Goal: Task Accomplishment & Management: Use online tool/utility

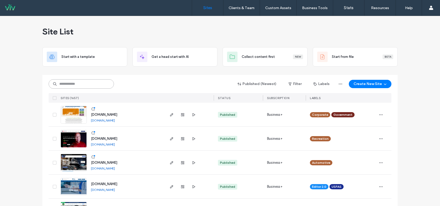
click at [80, 83] on input at bounding box center [81, 83] width 65 height 9
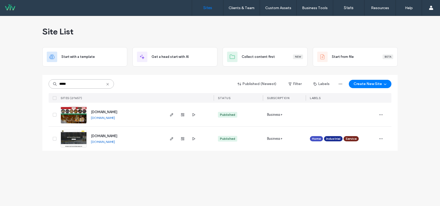
type input "*****"
click at [107, 85] on icon at bounding box center [108, 84] width 4 height 4
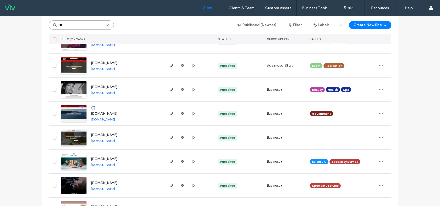
scroll to position [366, 0]
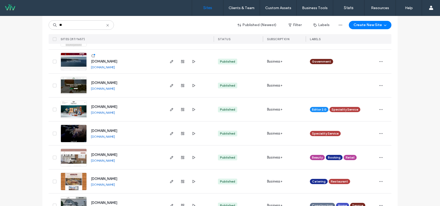
click at [115, 137] on link "www.soulfultattoostudios.com" at bounding box center [103, 137] width 24 height 4
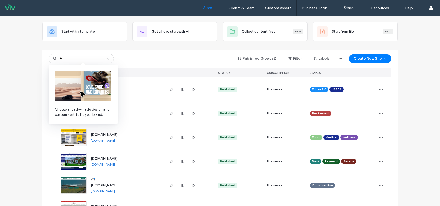
scroll to position [0, 0]
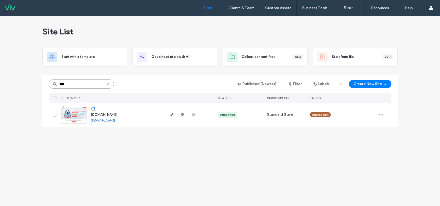
type input "****"
click at [68, 117] on img at bounding box center [74, 124] width 26 height 36
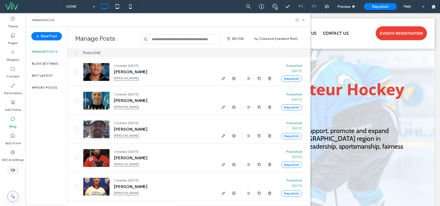
click at [186, 41] on input at bounding box center [181, 39] width 80 height 9
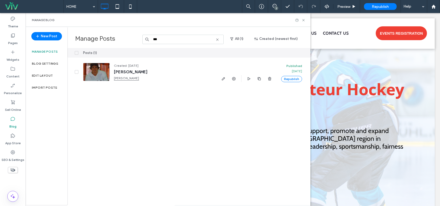
type input "***"
click at [220, 41] on icon at bounding box center [217, 40] width 4 height 4
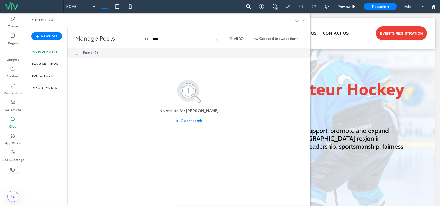
click at [216, 37] on input "****" at bounding box center [182, 39] width 81 height 9
type input "****"
click at [217, 39] on icon at bounding box center [217, 40] width 4 height 4
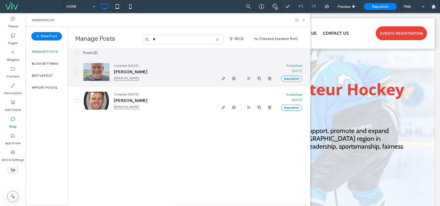
type input "*"
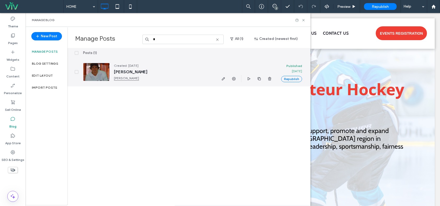
type input "*"
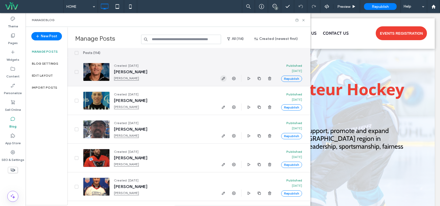
click at [224, 78] on use "button" at bounding box center [223, 78] width 3 height 3
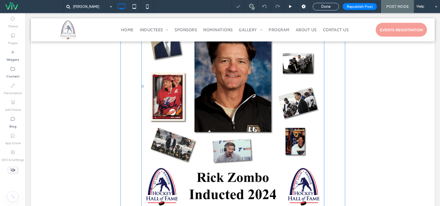
scroll to position [26, 0]
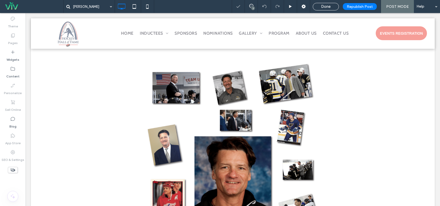
click at [323, 8] on span "Done" at bounding box center [325, 6] width 9 height 5
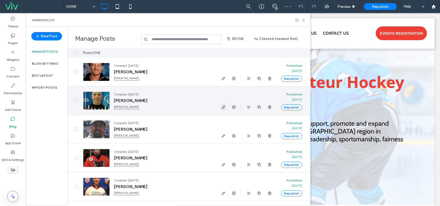
click at [222, 106] on icon "button" at bounding box center [223, 107] width 4 height 4
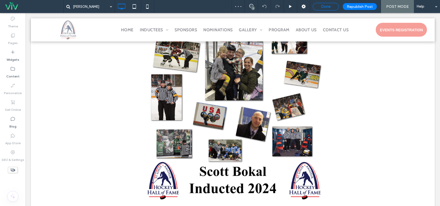
scroll to position [150, 0]
click at [331, 6] on span "Done" at bounding box center [325, 6] width 9 height 5
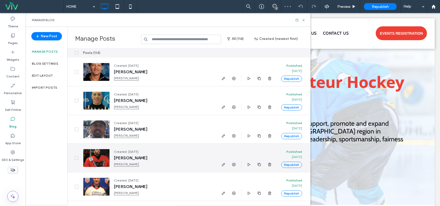
click at [222, 164] on icon "button" at bounding box center [223, 165] width 4 height 4
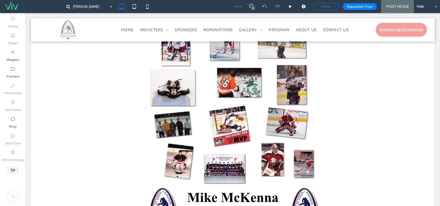
scroll to position [123, 0]
click at [18, 62] on label "Widgets" at bounding box center [13, 58] width 13 height 7
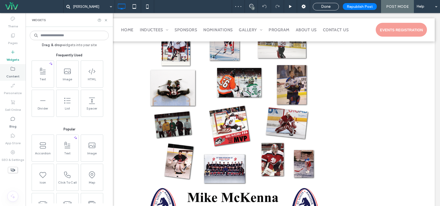
click at [14, 70] on icon at bounding box center [12, 68] width 5 height 5
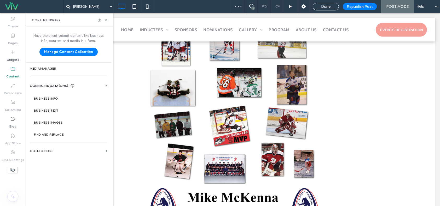
click at [54, 69] on div "Text Image HTML Divider List Spacer" at bounding box center [69, 90] width 79 height 59
click at [55, 69] on label "Media Manager" at bounding box center [68, 69] width 77 height 4
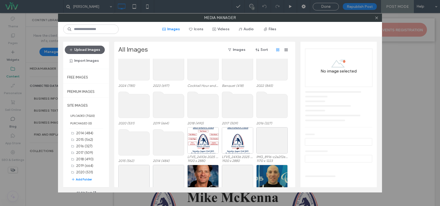
scroll to position [32, 0]
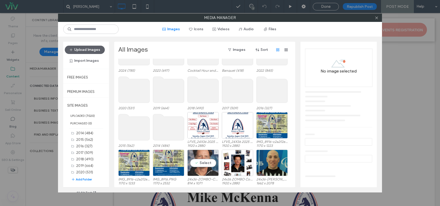
click at [212, 162] on div "Select" at bounding box center [202, 163] width 31 height 26
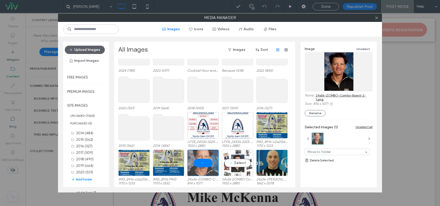
click at [240, 165] on div "Select" at bounding box center [237, 163] width 31 height 26
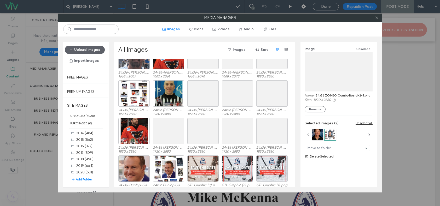
scroll to position [220, 0]
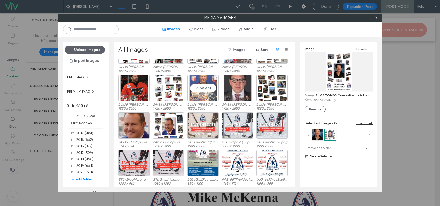
click at [201, 85] on div "Select" at bounding box center [202, 88] width 31 height 26
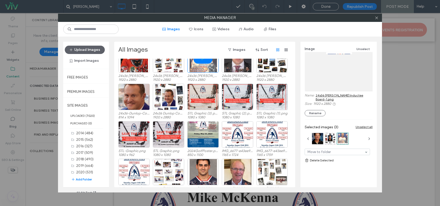
scroll to position [325, 0]
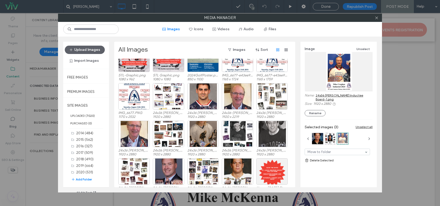
click at [318, 97] on link "24x36 Mike Croghan Inductee Board-1.png" at bounding box center [344, 98] width 57 height 8
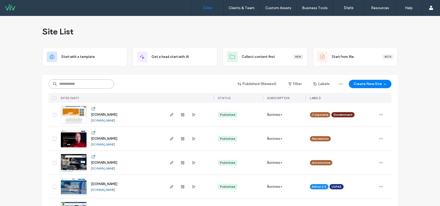
click at [83, 86] on input at bounding box center [81, 83] width 65 height 9
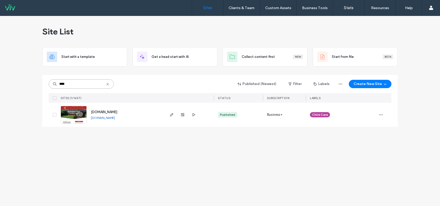
type input "****"
click at [78, 118] on img at bounding box center [74, 124] width 26 height 36
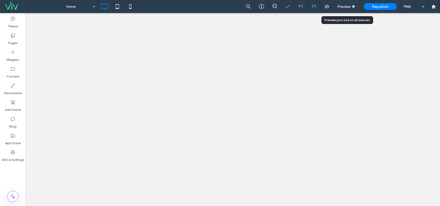
click at [343, 6] on span "Preview" at bounding box center [343, 6] width 13 height 4
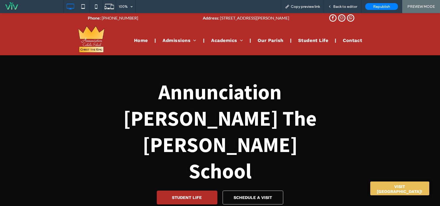
click at [306, 39] on span "Student Life" at bounding box center [313, 40] width 30 height 7
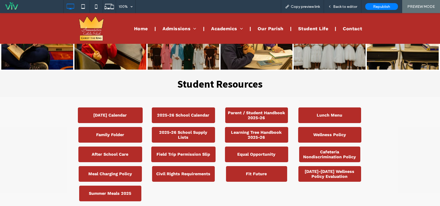
scroll to position [261, 0]
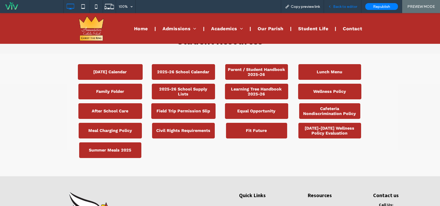
click at [340, 5] on span "Back to editor" at bounding box center [345, 6] width 24 height 4
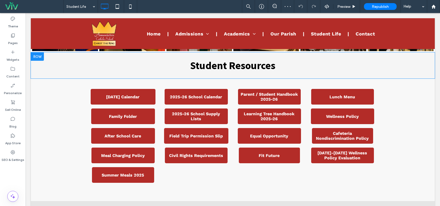
scroll to position [207, 0]
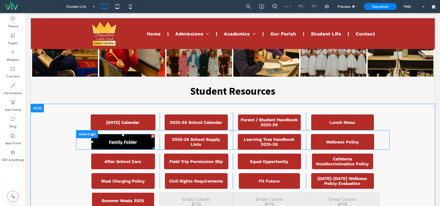
click at [132, 144] on span "Family Folder" at bounding box center [123, 142] width 32 height 10
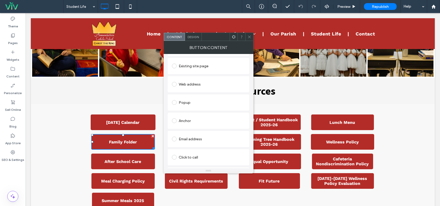
scroll to position [83, 0]
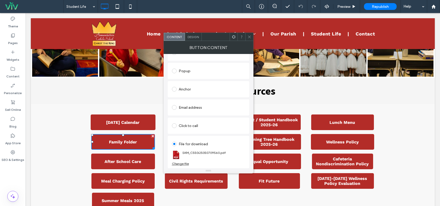
click at [185, 163] on div "Change file" at bounding box center [180, 164] width 17 height 4
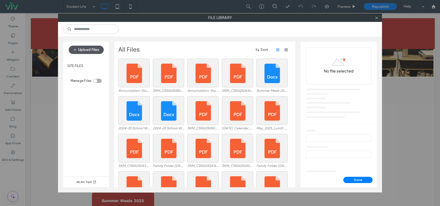
click at [88, 47] on button "Upload Files" at bounding box center [86, 50] width 35 height 8
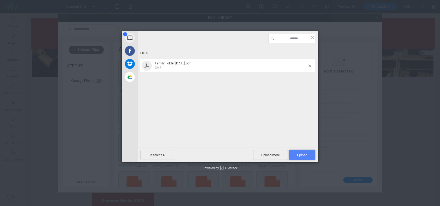
click at [296, 153] on span "Upload 1" at bounding box center [302, 155] width 26 height 10
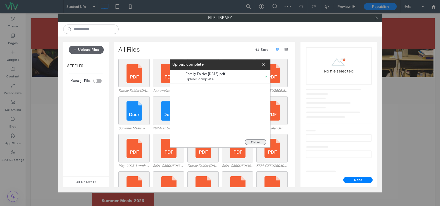
click at [257, 142] on button "Close" at bounding box center [255, 143] width 21 height 6
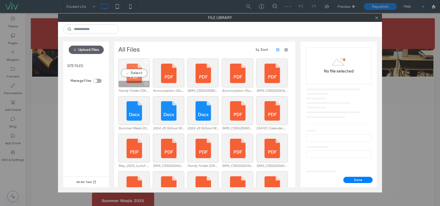
click at [133, 68] on div "Select" at bounding box center [133, 73] width 31 height 29
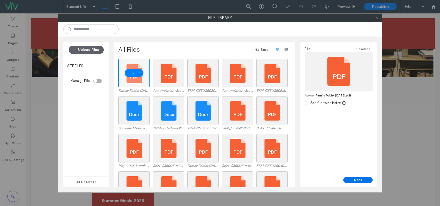
click at [349, 179] on button "Done" at bounding box center [357, 180] width 29 height 6
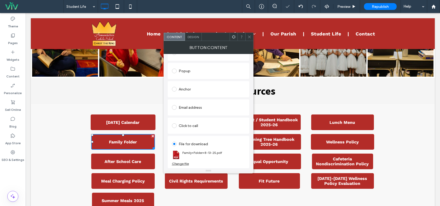
click at [248, 38] on icon at bounding box center [250, 37] width 4 height 4
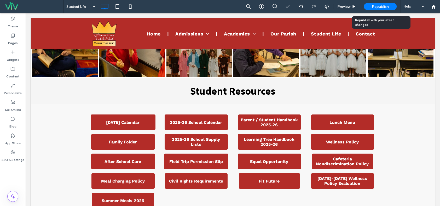
click at [383, 5] on span "Republish" at bounding box center [380, 6] width 17 height 4
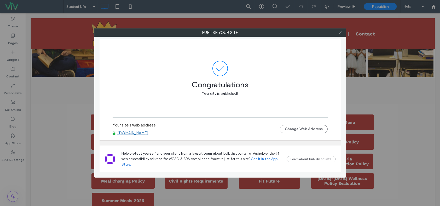
click at [341, 31] on icon at bounding box center [340, 33] width 4 height 4
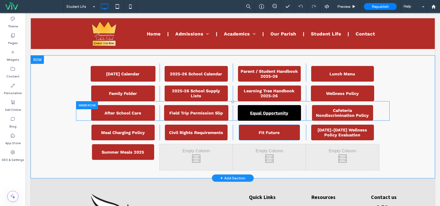
scroll to position [259, 0]
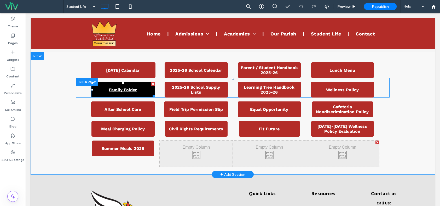
click at [133, 87] on span "Family Folder" at bounding box center [123, 90] width 32 height 10
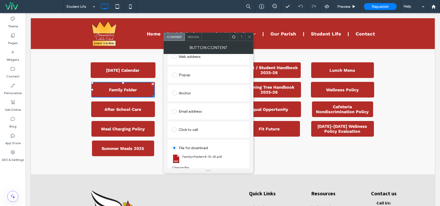
scroll to position [83, 0]
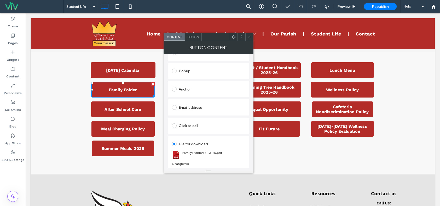
click at [249, 35] on span at bounding box center [250, 37] width 4 height 8
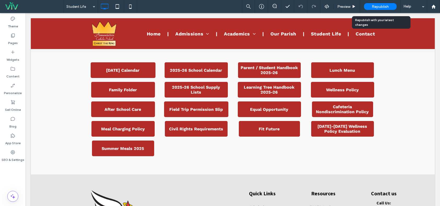
click at [388, 6] on span "Republish" at bounding box center [380, 6] width 17 height 4
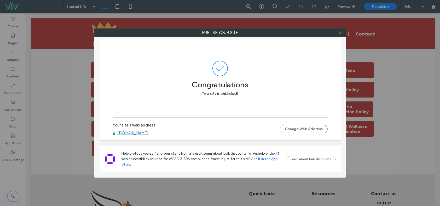
click at [340, 33] on icon at bounding box center [340, 33] width 4 height 4
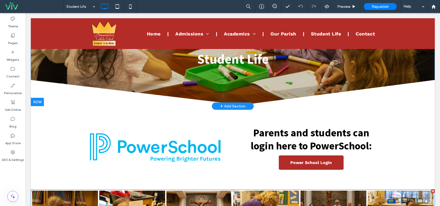
scroll to position [0, 0]
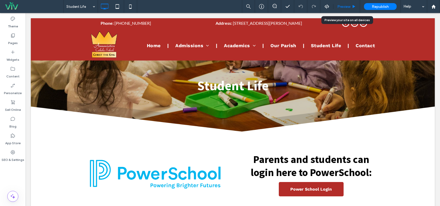
click at [350, 3] on div "Preview" at bounding box center [347, 6] width 27 height 13
click at [349, 7] on span "Preview" at bounding box center [343, 6] width 13 height 4
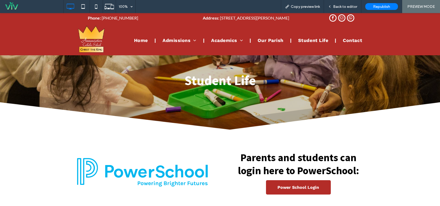
click at [185, 112] on img at bounding box center [220, 111] width 440 height 40
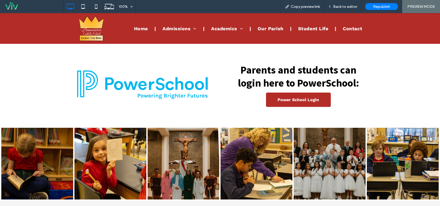
scroll to position [52, 0]
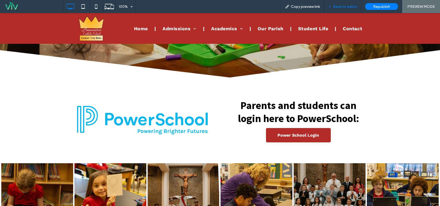
click at [339, 7] on span "Back to editor" at bounding box center [345, 6] width 24 height 4
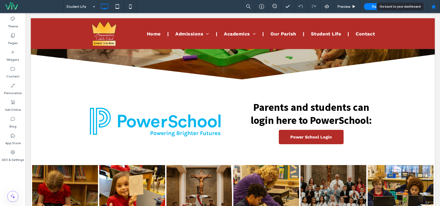
click at [434, 8] on icon at bounding box center [434, 6] width 4 height 4
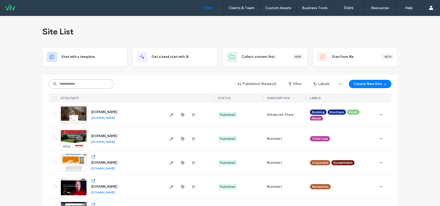
click at [71, 81] on input at bounding box center [81, 83] width 65 height 9
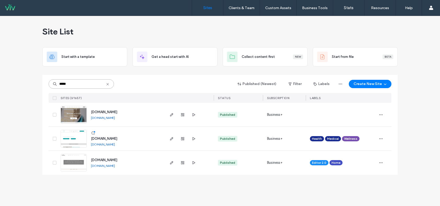
type input "*****"
click at [80, 114] on img at bounding box center [74, 124] width 26 height 36
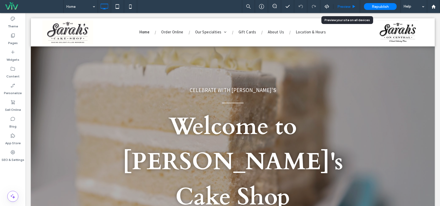
click at [346, 11] on div "Preview" at bounding box center [347, 6] width 27 height 13
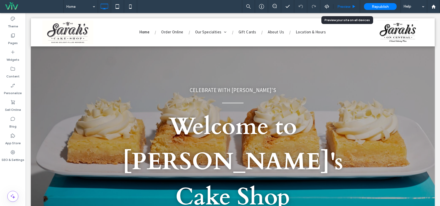
click at [344, 8] on span "Preview" at bounding box center [343, 6] width 13 height 4
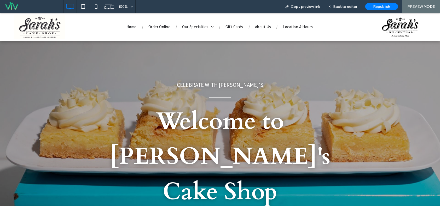
click at [399, 29] on img at bounding box center [400, 27] width 41 height 24
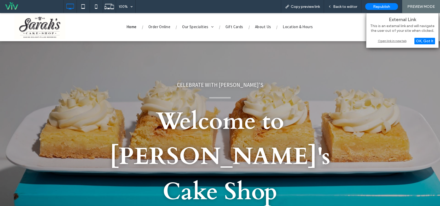
click at [398, 41] on div "Open link in new tab" at bounding box center [402, 40] width 65 height 5
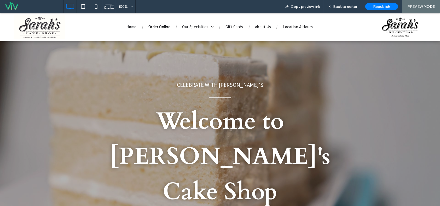
click at [156, 28] on span "Order Online" at bounding box center [159, 27] width 22 height 6
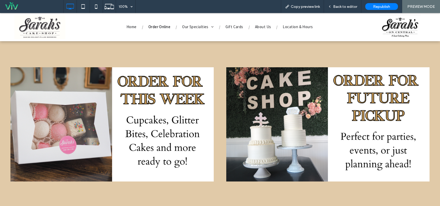
click at [267, 128] on img at bounding box center [327, 124] width 203 height 114
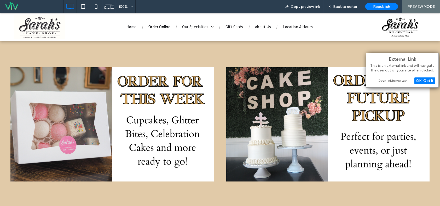
click at [394, 79] on div "Open link in new tab" at bounding box center [402, 80] width 65 height 5
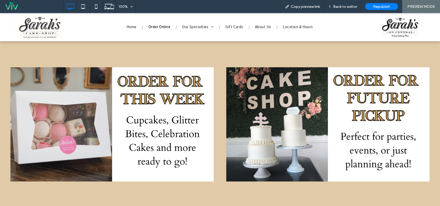
click at [158, 117] on img at bounding box center [111, 124] width 203 height 114
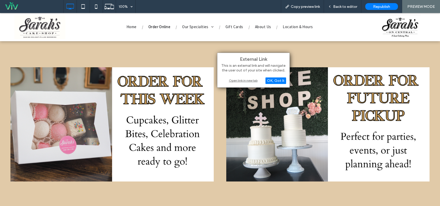
click at [245, 80] on div "Open link in new tab" at bounding box center [253, 80] width 65 height 5
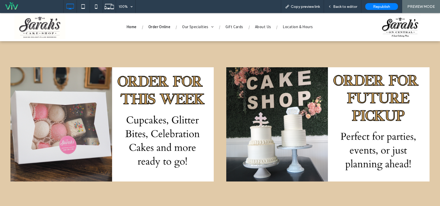
click at [131, 27] on span "Home" at bounding box center [132, 27] width 10 height 6
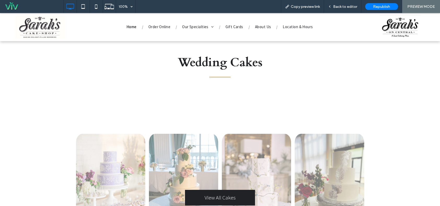
scroll to position [392, 0]
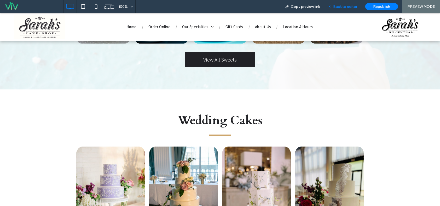
click at [338, 7] on span "Back to editor" at bounding box center [345, 6] width 24 height 4
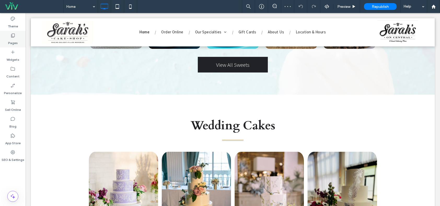
click at [15, 38] on label "Pages" at bounding box center [13, 41] width 10 height 7
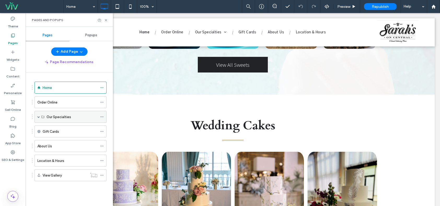
click at [37, 117] on span at bounding box center [38, 117] width 3 height 3
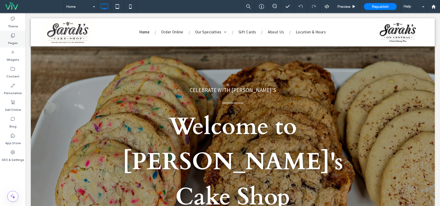
click at [4, 41] on div "Pages" at bounding box center [13, 39] width 26 height 17
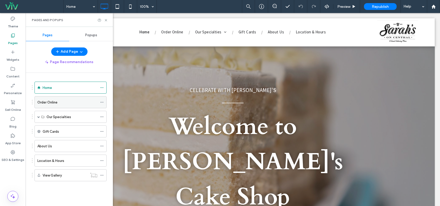
click at [87, 100] on div "Order Online" at bounding box center [67, 102] width 60 height 5
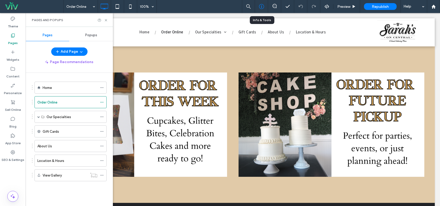
click at [262, 6] on use at bounding box center [261, 6] width 5 height 5
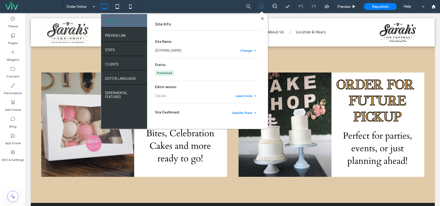
click at [181, 49] on link "[DOMAIN_NAME]" at bounding box center [168, 50] width 26 height 5
click at [18, 40] on div "Pages" at bounding box center [13, 39] width 26 height 17
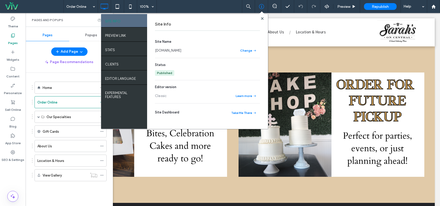
click at [62, 199] on div "Home Order Online Our Specialties Wedding Cakes In-Store Sweets Predesigned Cak…" at bounding box center [72, 138] width 81 height 131
click at [262, 18] on icon at bounding box center [262, 18] width 3 height 3
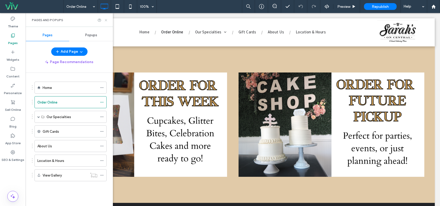
click at [106, 19] on icon at bounding box center [106, 20] width 4 height 4
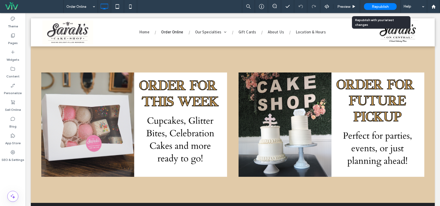
click at [379, 6] on span "Republish" at bounding box center [380, 6] width 17 height 4
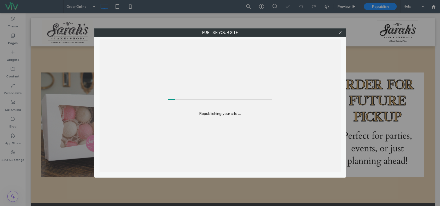
drag, startPoint x: 258, startPoint y: 27, endPoint x: 219, endPoint y: 53, distance: 46.2
click at [219, 53] on div "Publish your site Republishing your site ..." at bounding box center [220, 103] width 440 height 206
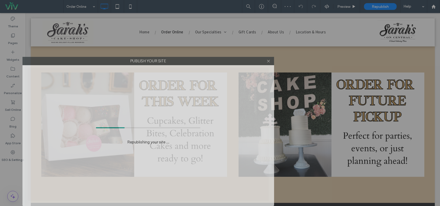
drag, startPoint x: 230, startPoint y: 50, endPoint x: 173, endPoint y: 113, distance: 85.3
click at [173, 113] on div "Publish your site Republishing your site ..." at bounding box center [148, 132] width 252 height 150
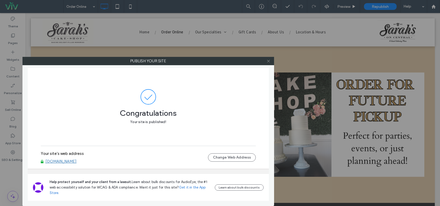
click at [269, 59] on icon at bounding box center [269, 61] width 4 height 4
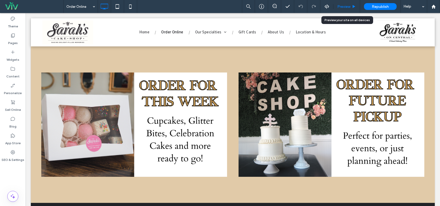
click at [350, 9] on span "Preview" at bounding box center [343, 6] width 13 height 4
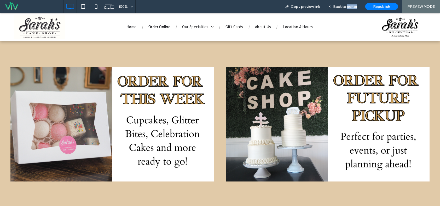
click at [350, 9] on span "Back to editor" at bounding box center [345, 6] width 24 height 4
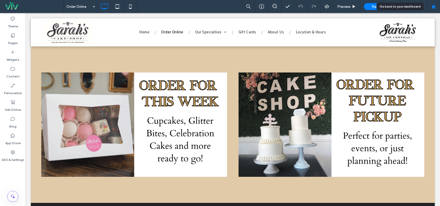
click at [434, 8] on use at bounding box center [434, 6] width 4 height 4
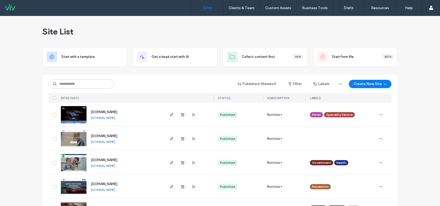
drag, startPoint x: 160, startPoint y: 84, endPoint x: 129, endPoint y: 86, distance: 31.1
click at [160, 84] on div "Published (Newest) Filter Labels Create New Site" at bounding box center [220, 84] width 343 height 10
click at [104, 86] on input at bounding box center [81, 83] width 65 height 9
type input "*"
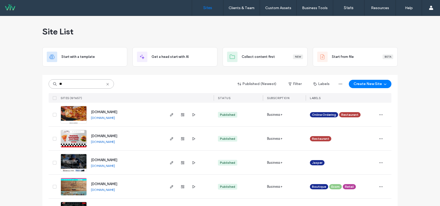
type input "**"
click at [78, 112] on img at bounding box center [74, 124] width 26 height 36
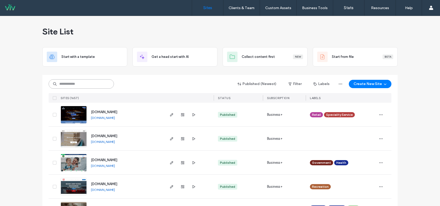
click at [77, 85] on input at bounding box center [81, 83] width 65 height 9
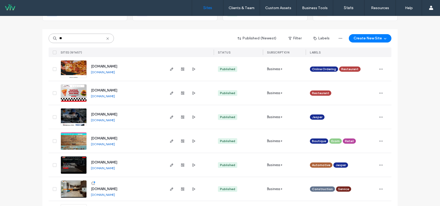
scroll to position [52, 0]
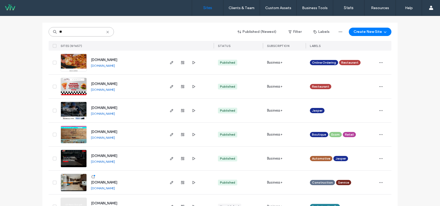
type input "**"
click at [76, 132] on img at bounding box center [74, 144] width 26 height 36
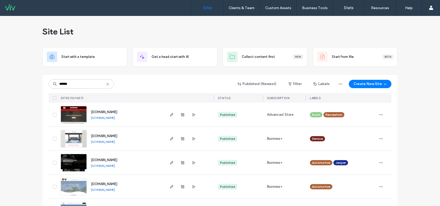
type input "******"
click at [78, 114] on img at bounding box center [74, 124] width 26 height 36
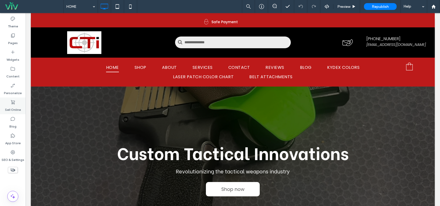
click at [14, 107] on label "Sell Online" at bounding box center [13, 108] width 16 height 7
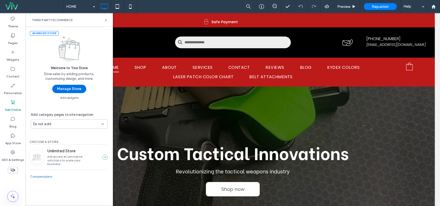
click at [75, 89] on button "Manage Store" at bounding box center [69, 89] width 34 height 8
